Goal: Information Seeking & Learning: Check status

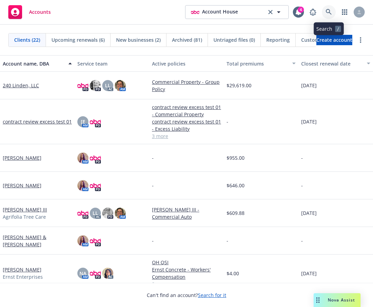
click at [327, 15] on icon at bounding box center [328, 12] width 6 height 6
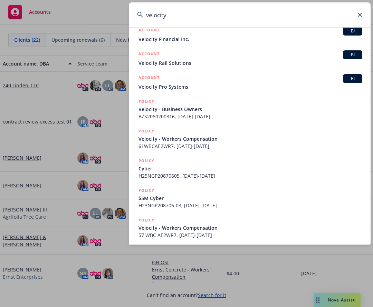
scroll to position [124, 0]
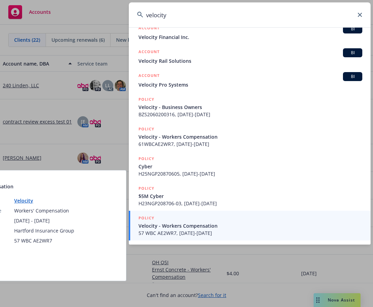
type input "velocity"
click at [186, 225] on span "Velocity - Workers Compensation" at bounding box center [250, 225] width 224 height 7
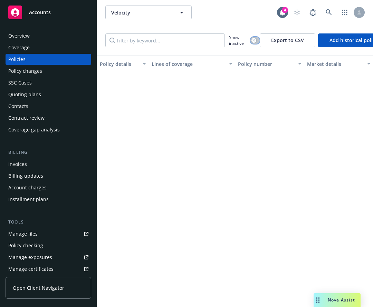
click at [256, 40] on button "button" at bounding box center [254, 40] width 9 height 7
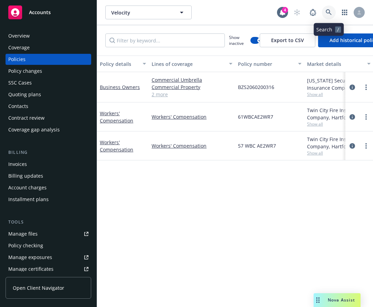
click at [329, 11] on icon at bounding box center [328, 12] width 6 height 6
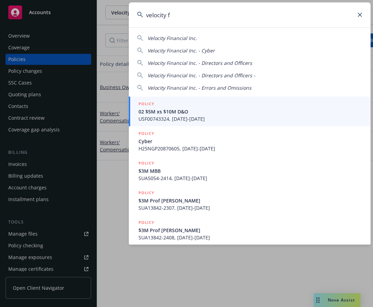
click at [196, 39] on div "Velocity Financial Inc." at bounding box center [249, 38] width 225 height 7
type input "Velocity Financial Inc."
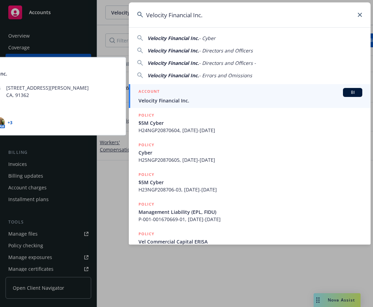
click at [164, 94] on div "ACCOUNT BI" at bounding box center [250, 92] width 224 height 9
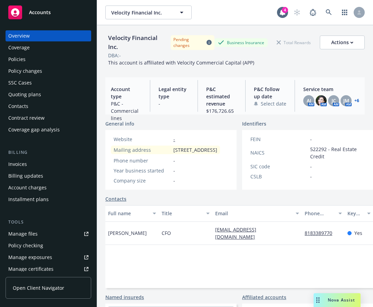
click at [22, 47] on div "Coverage" at bounding box center [18, 47] width 21 height 11
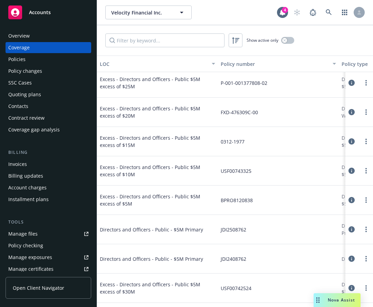
scroll to position [364, 0]
